Goal: Information Seeking & Learning: Learn about a topic

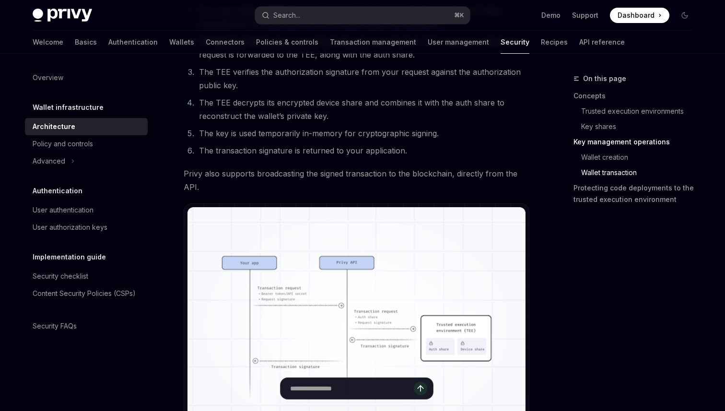
scroll to position [1642, 0]
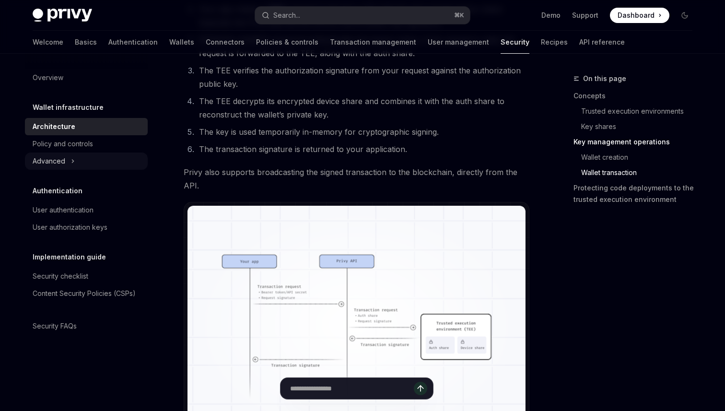
click at [71, 161] on icon at bounding box center [73, 161] width 4 height 12
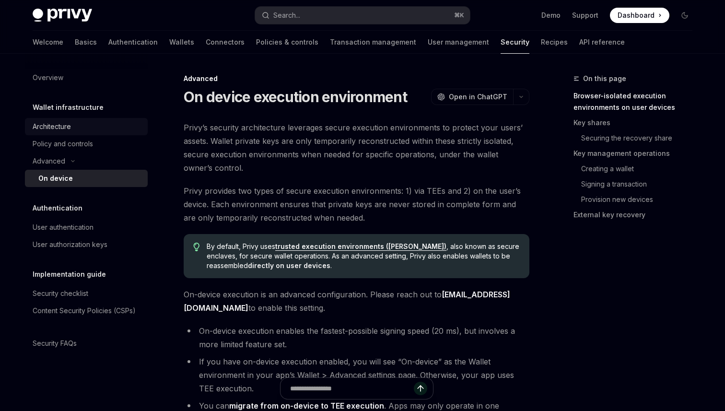
click at [80, 124] on div "Architecture" at bounding box center [87, 127] width 109 height 12
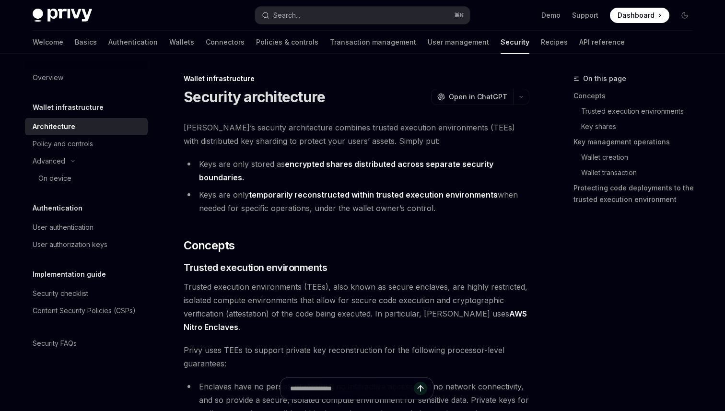
type textarea "*"
